Goal: Task Accomplishment & Management: Use online tool/utility

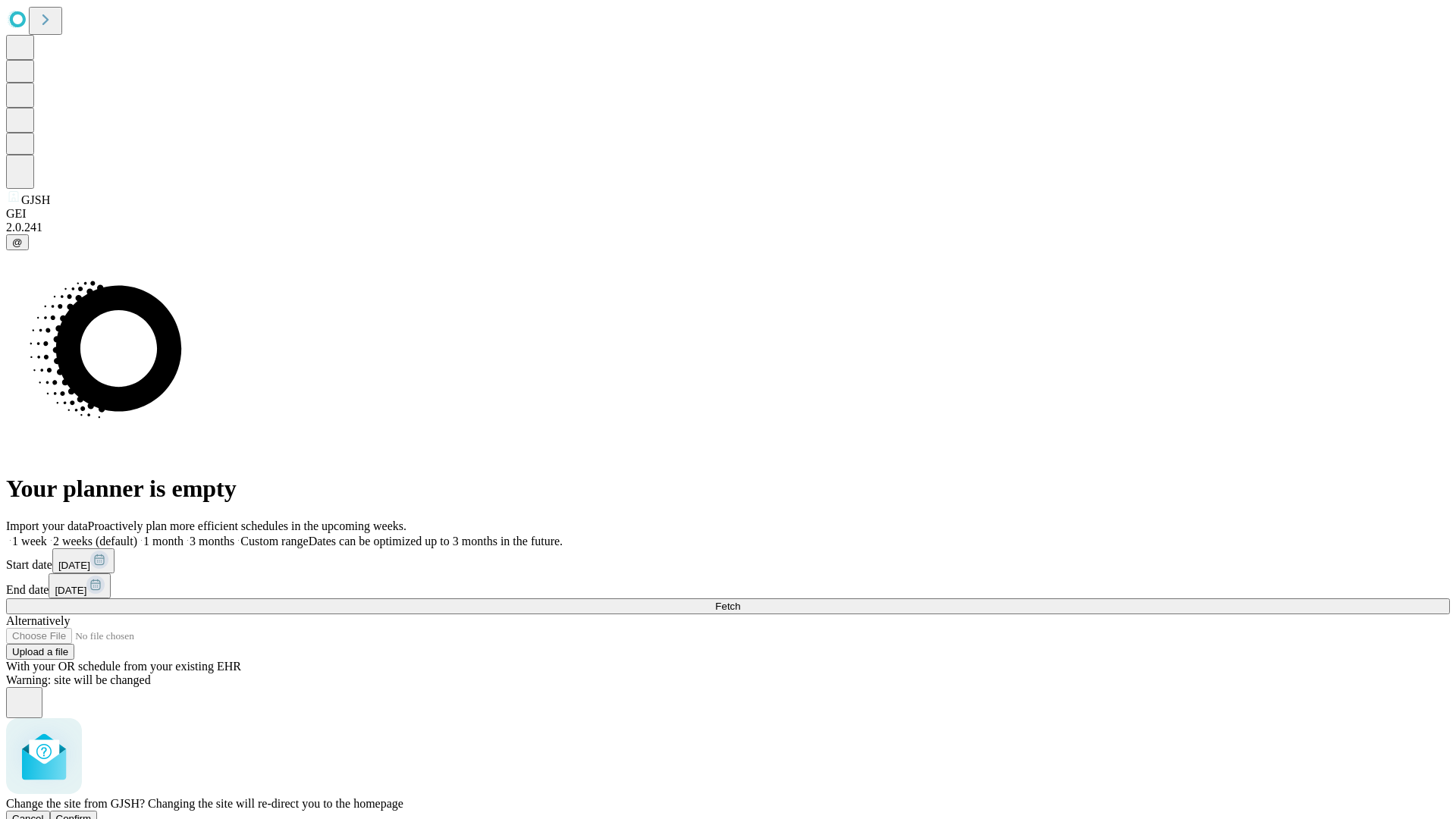
click at [91, 813] on span "Confirm" at bounding box center [74, 819] width 36 height 11
click at [47, 535] on label "1 week" at bounding box center [27, 541] width 41 height 13
click at [740, 600] on span "Fetch" at bounding box center [727, 606] width 25 height 11
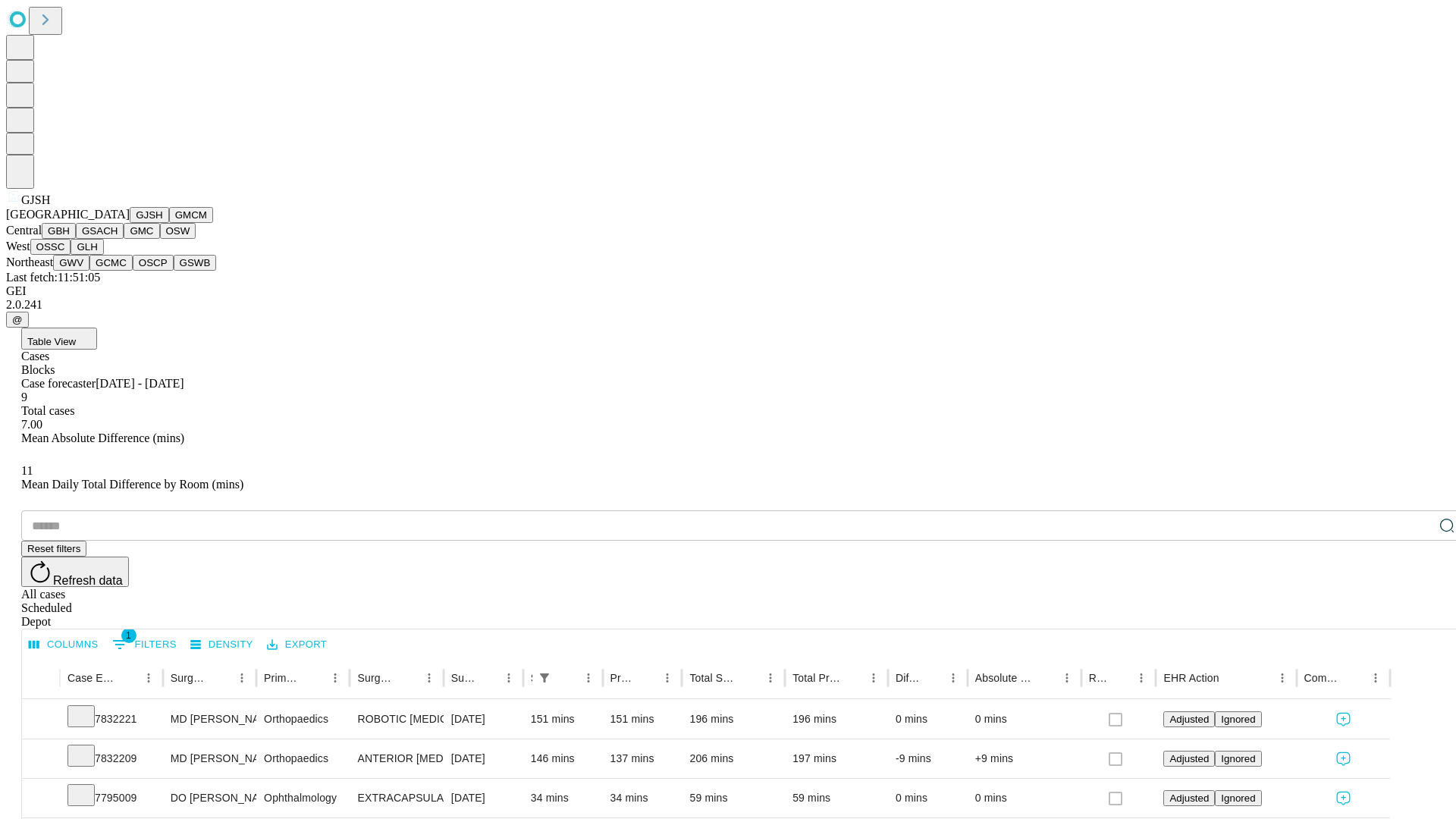
click at [169, 223] on button "GMCM" at bounding box center [191, 214] width 44 height 16
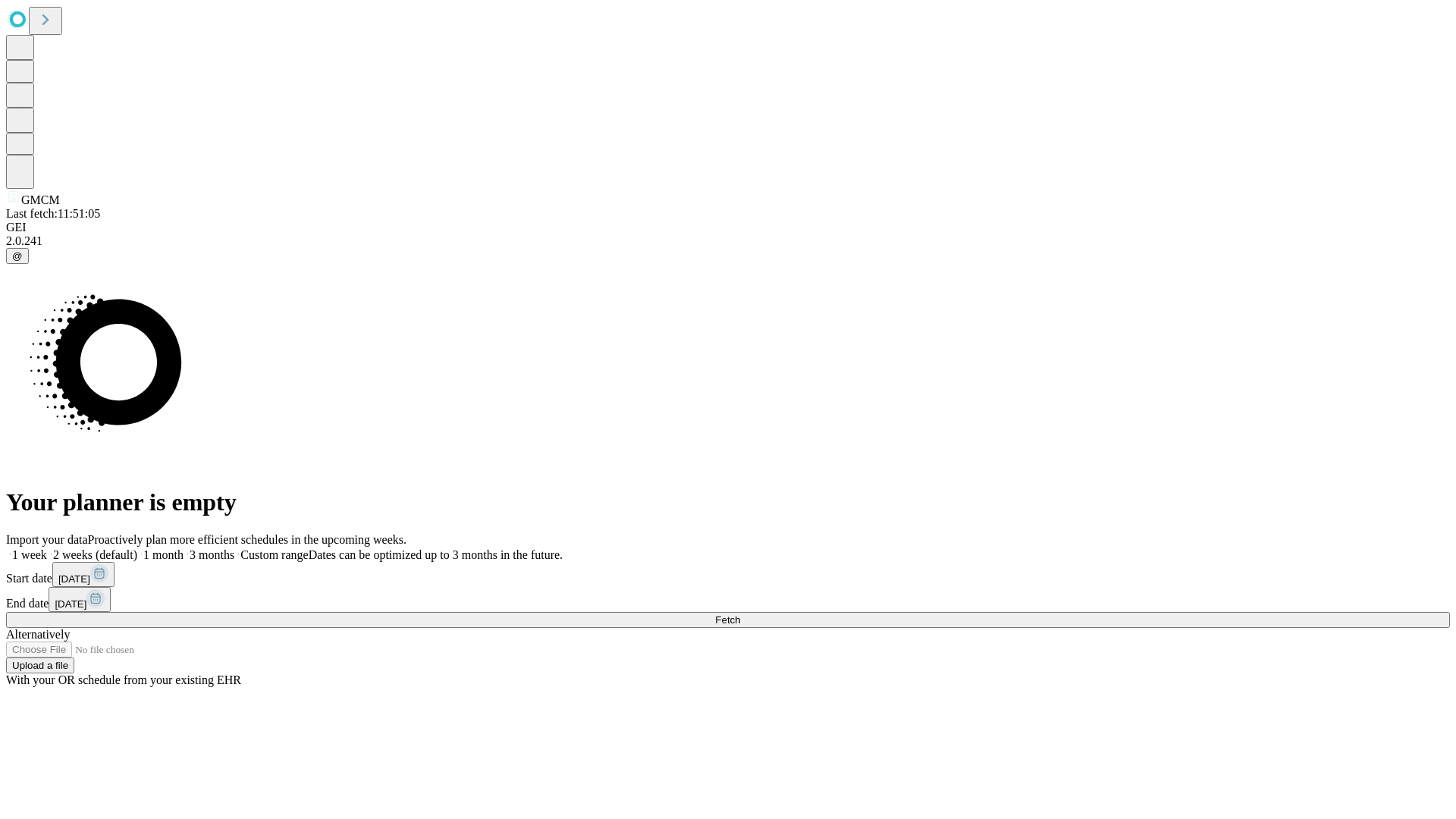
click at [47, 549] on label "1 week" at bounding box center [27, 555] width 41 height 13
click at [740, 614] on span "Fetch" at bounding box center [727, 620] width 25 height 11
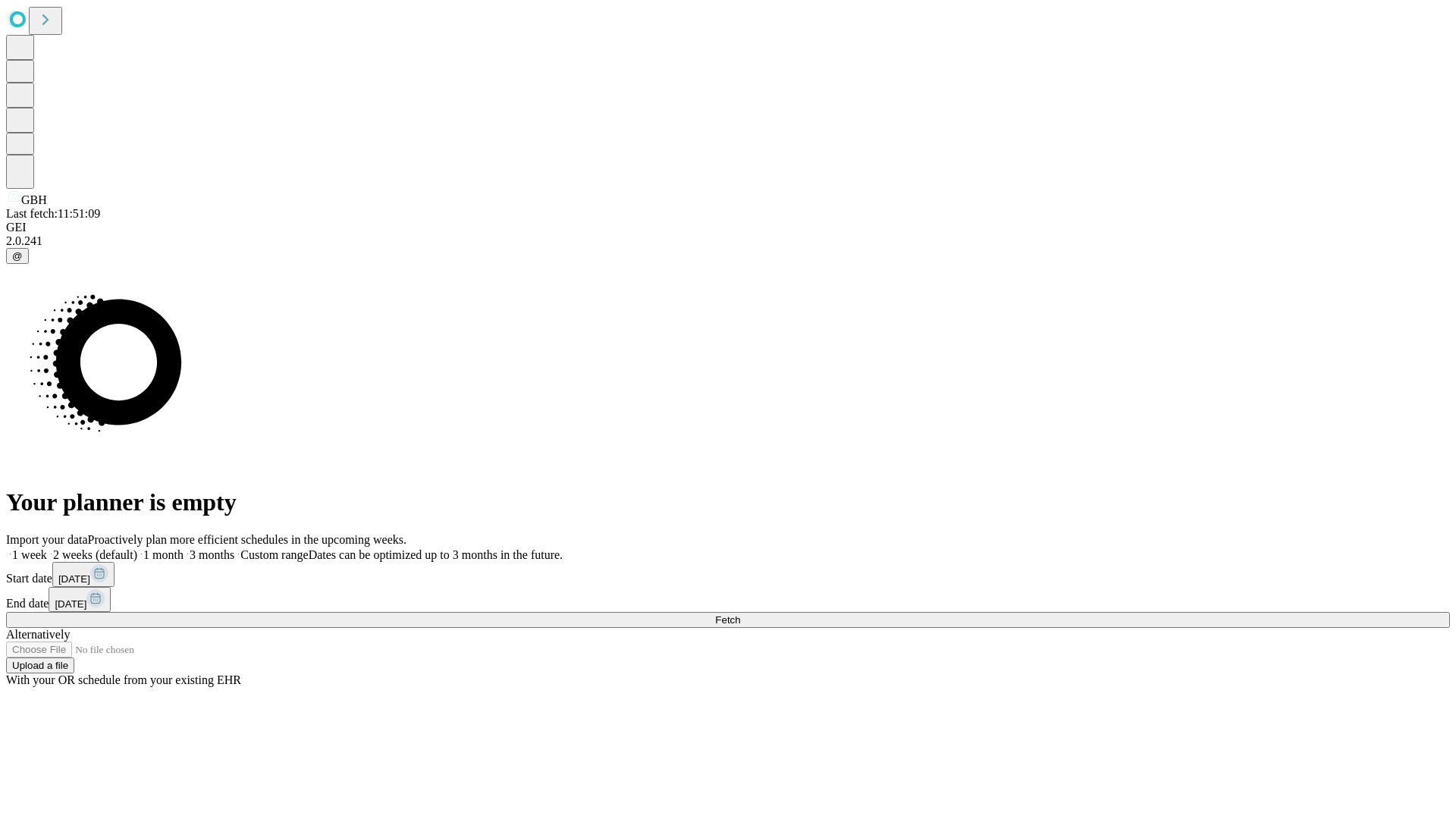
click at [47, 549] on label "1 week" at bounding box center [27, 555] width 41 height 13
click at [740, 614] on span "Fetch" at bounding box center [727, 620] width 25 height 11
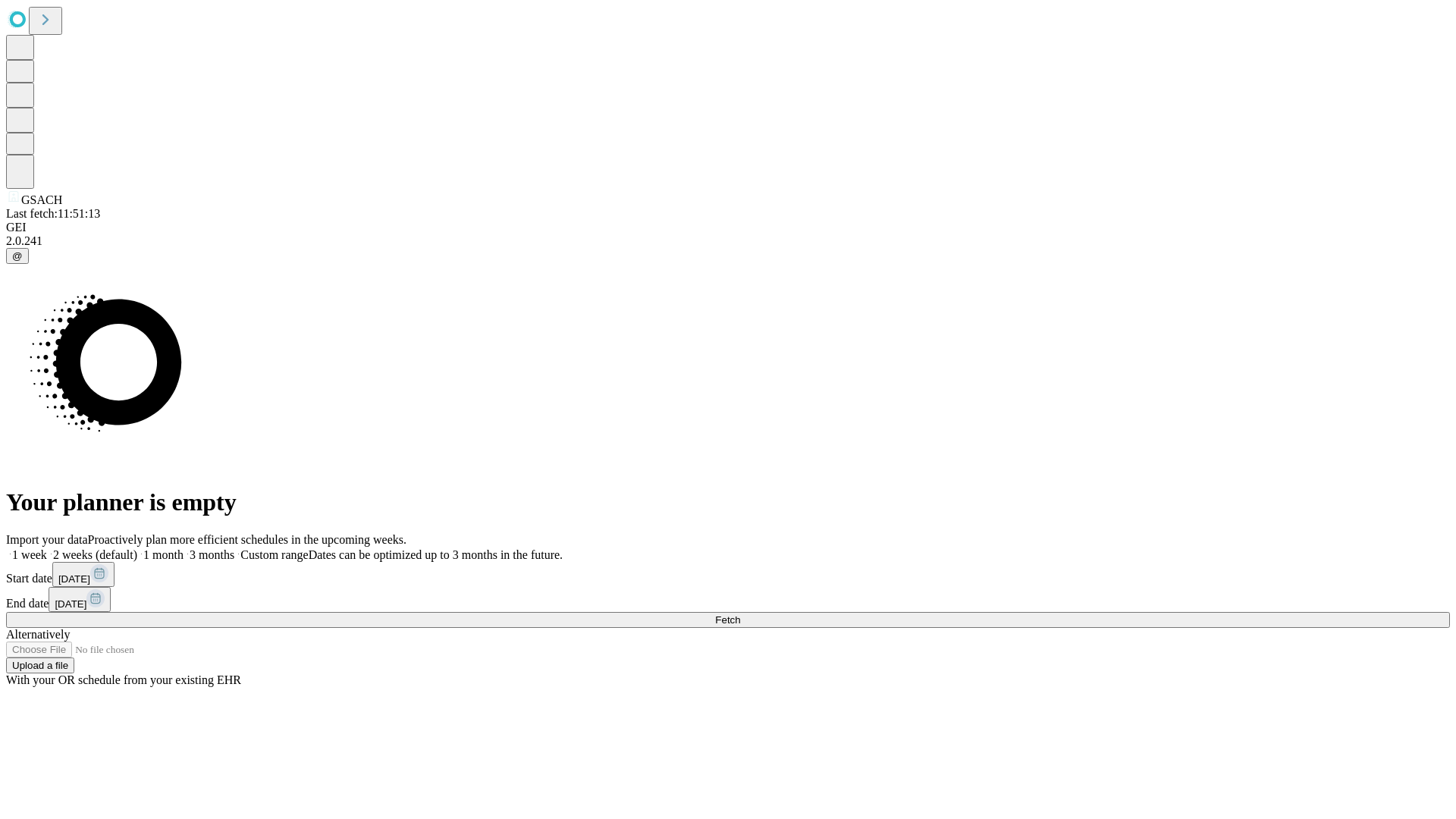
click at [47, 549] on label "1 week" at bounding box center [27, 555] width 41 height 13
click at [740, 614] on span "Fetch" at bounding box center [727, 620] width 25 height 11
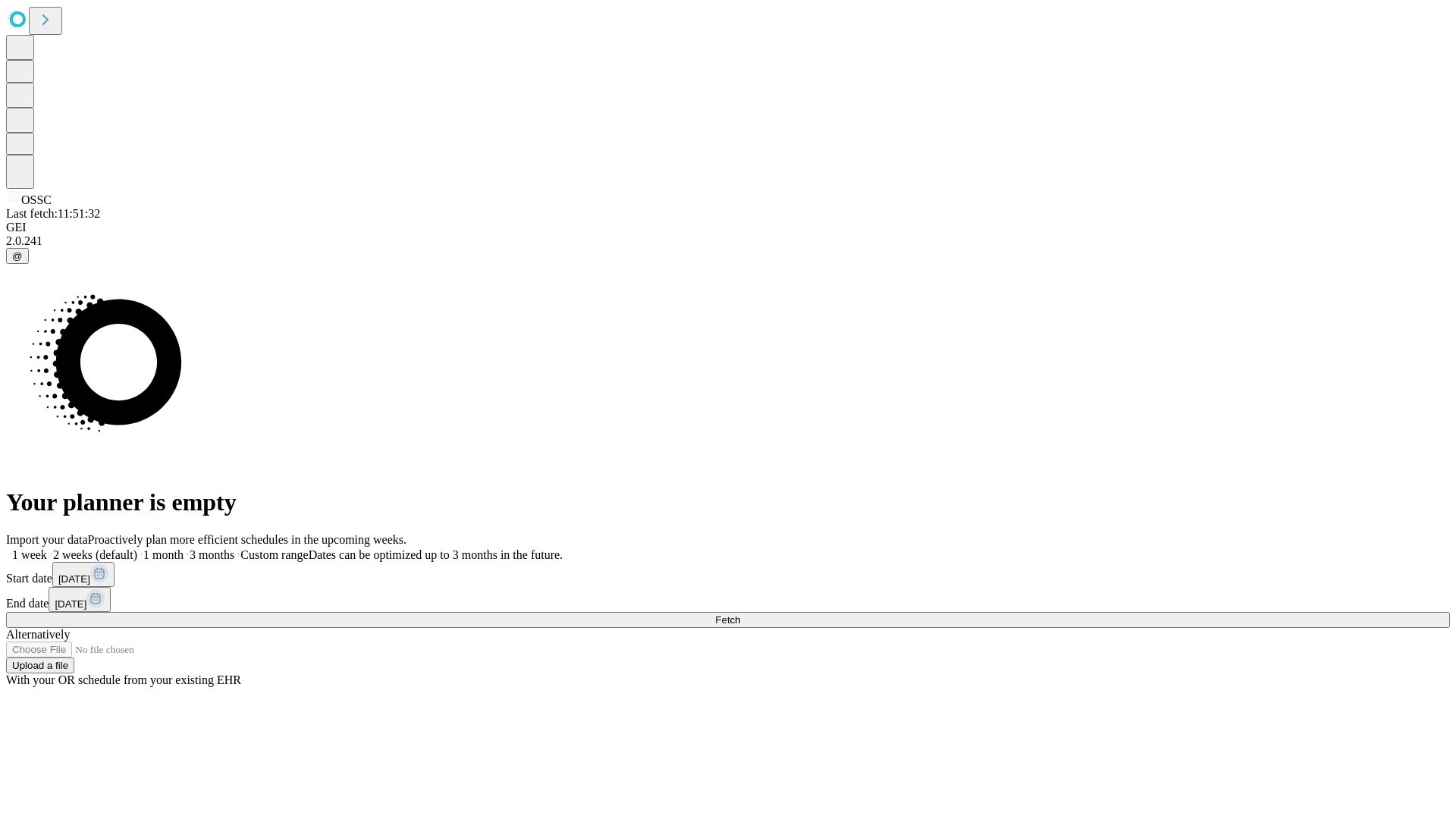
click at [47, 549] on label "1 week" at bounding box center [27, 555] width 41 height 13
click at [740, 614] on span "Fetch" at bounding box center [727, 620] width 25 height 11
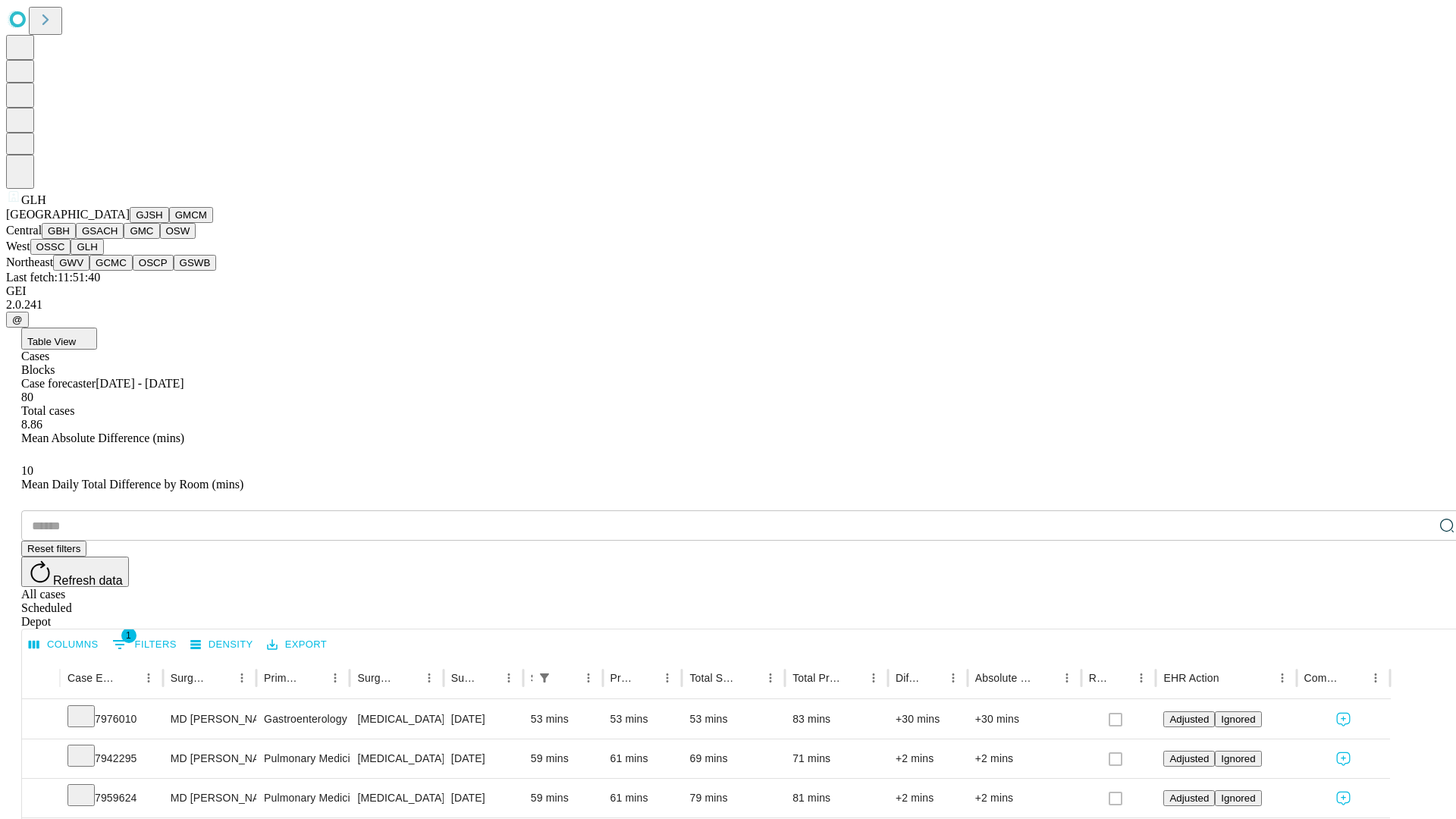
click at [89, 271] on button "GWV" at bounding box center [71, 262] width 36 height 16
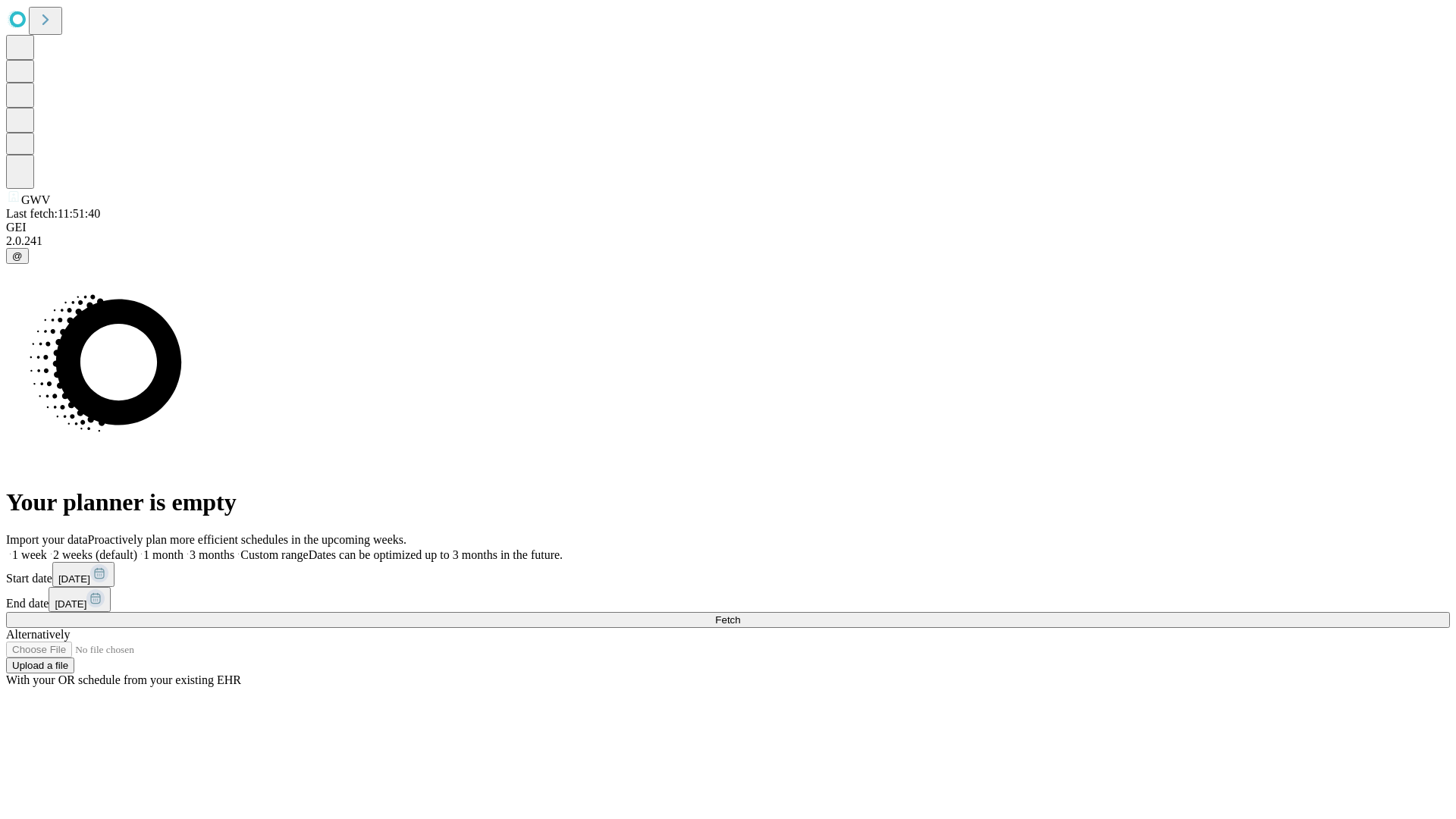
click at [47, 549] on label "1 week" at bounding box center [27, 555] width 41 height 13
click at [740, 614] on span "Fetch" at bounding box center [727, 620] width 25 height 11
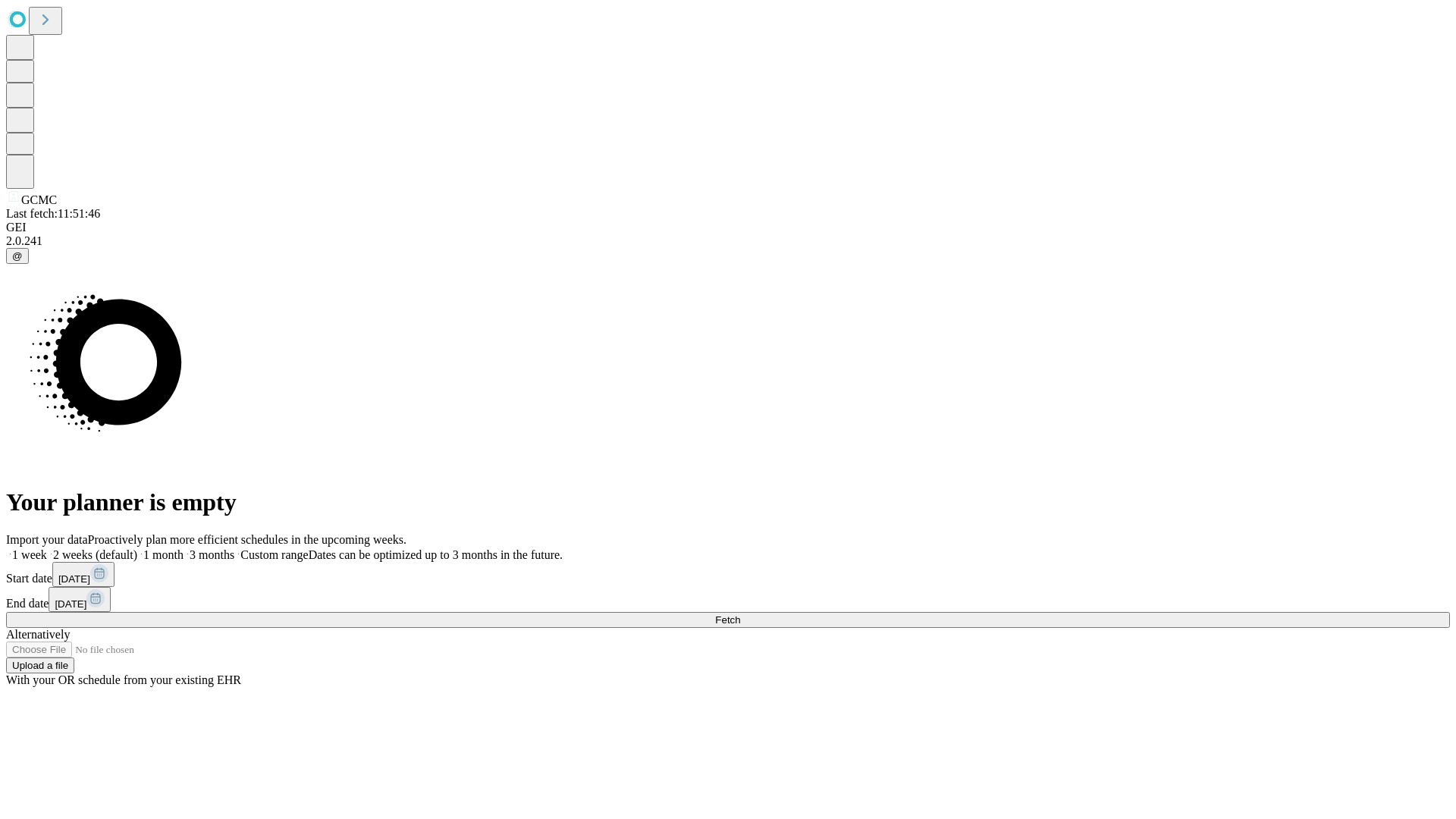
click at [47, 549] on label "1 week" at bounding box center [27, 555] width 41 height 13
click at [740, 614] on span "Fetch" at bounding box center [727, 620] width 25 height 11
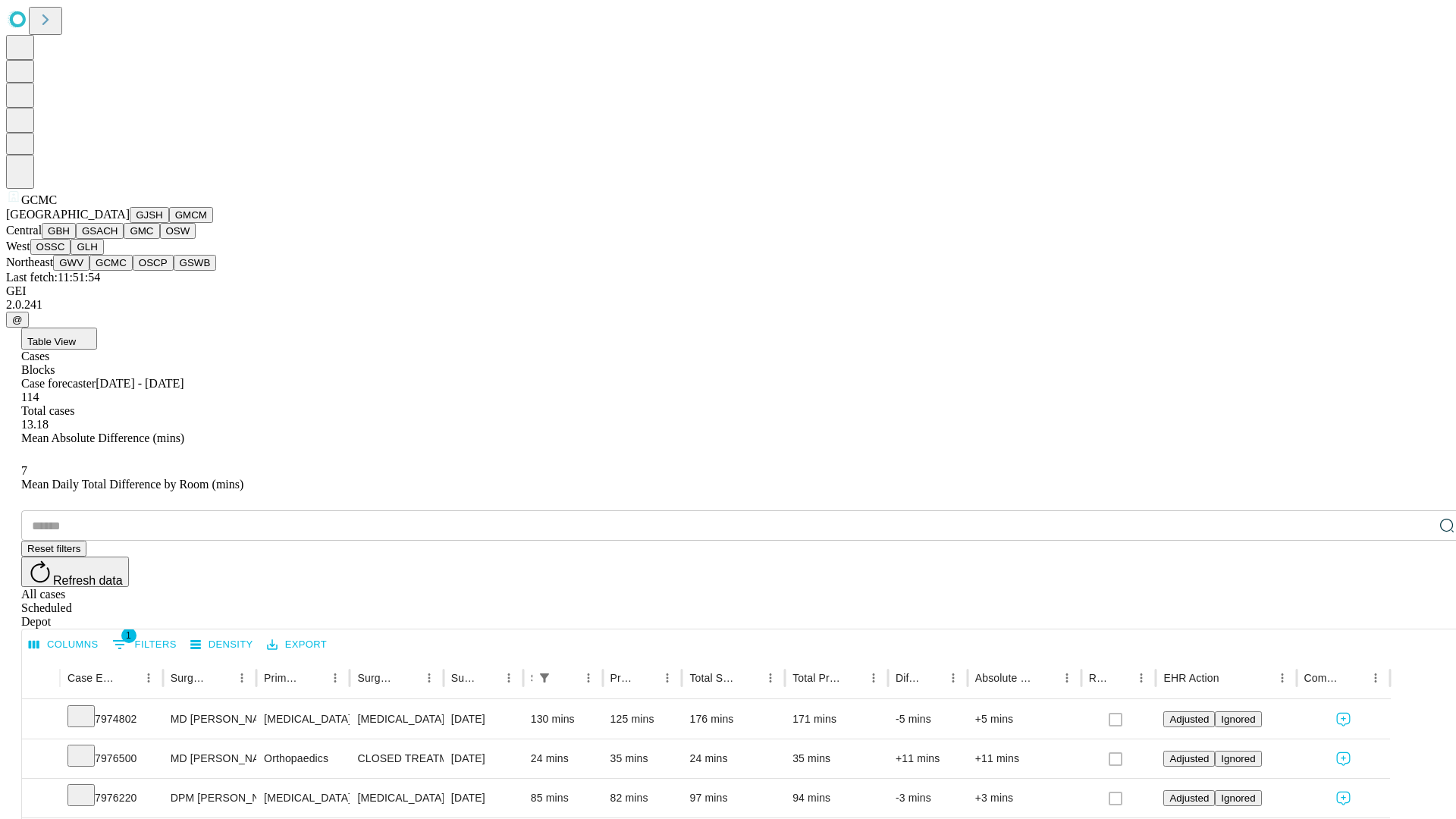
click at [133, 271] on button "OSCP" at bounding box center [153, 262] width 41 height 16
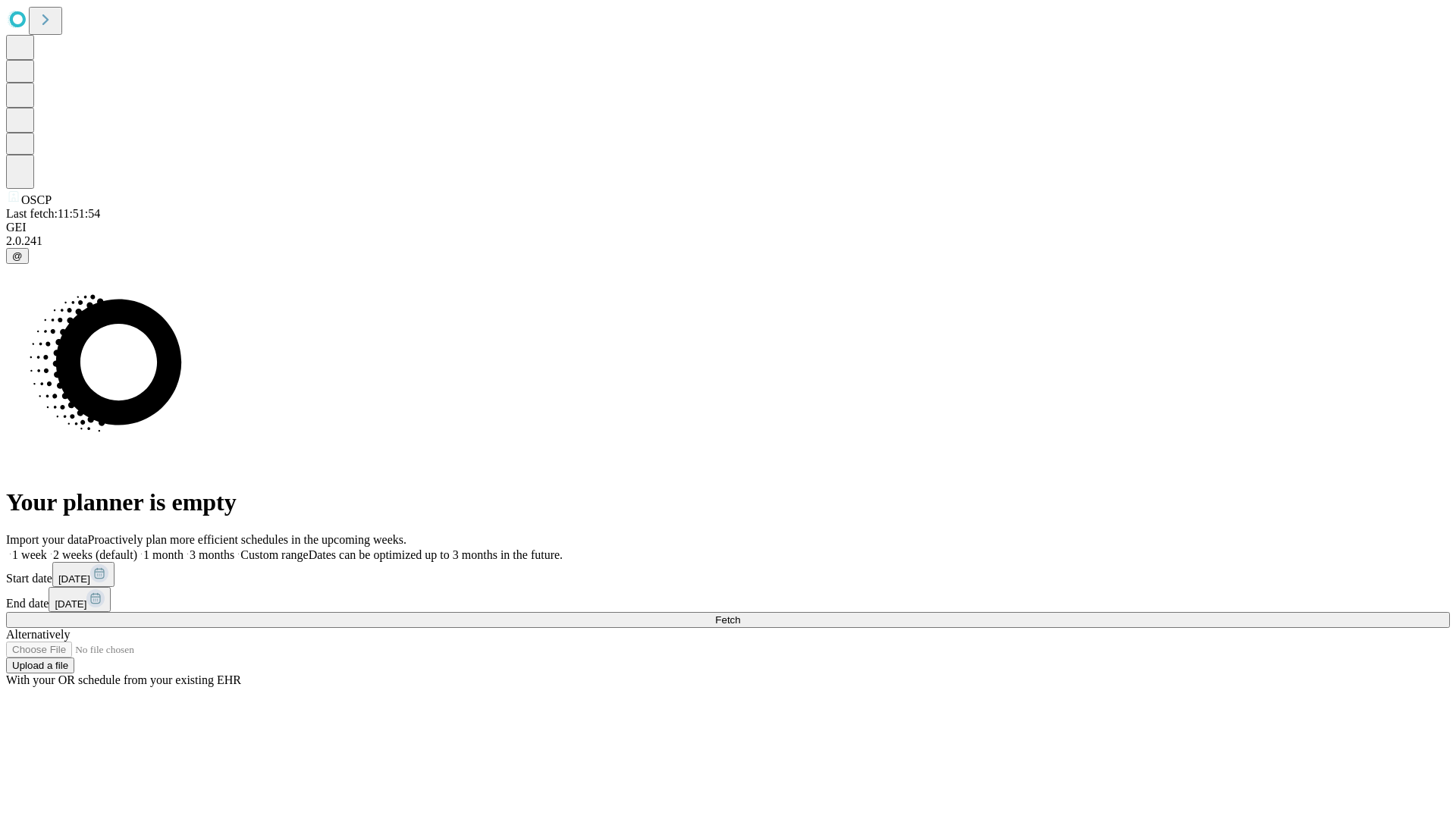
click at [740, 614] on span "Fetch" at bounding box center [727, 620] width 25 height 11
